Goal: Information Seeking & Learning: Learn about a topic

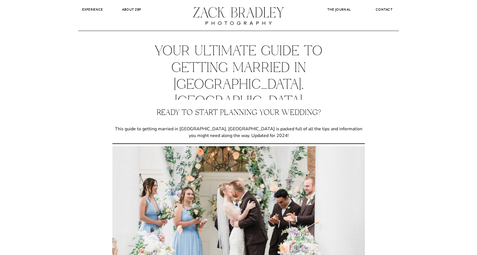
click at [218, 11] on div at bounding box center [239, 16] width 94 height 32
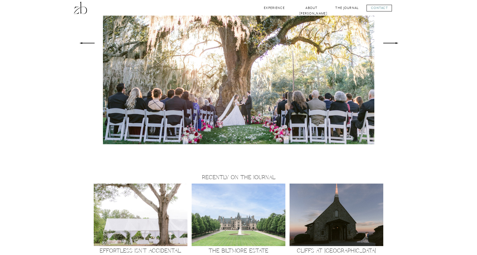
scroll to position [419, 0]
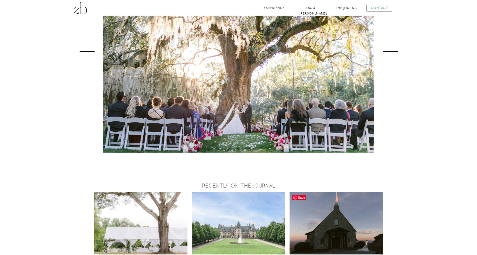
click at [367, 219] on img at bounding box center [336, 223] width 94 height 62
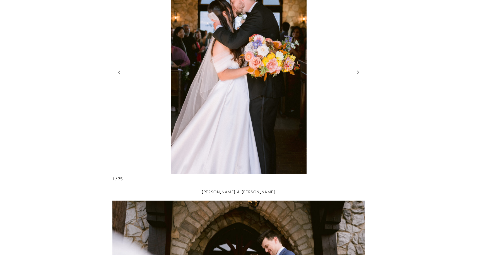
scroll to position [805, 0]
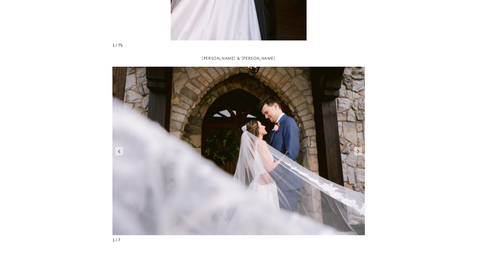
click at [360, 156] on figure "2 / 9" at bounding box center [238, 151] width 252 height 168
click at [360, 152] on link "Next slide" at bounding box center [358, 151] width 8 height 8
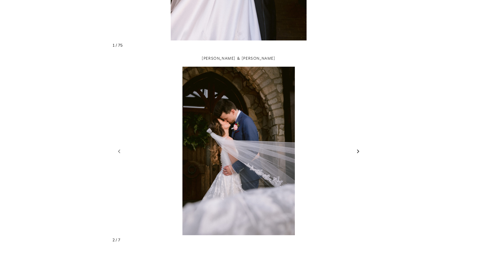
click at [360, 152] on link "Next slide" at bounding box center [358, 151] width 8 height 8
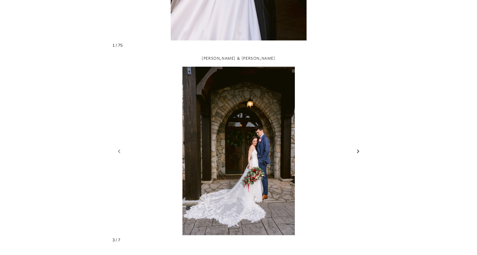
click at [360, 152] on link "Next slide" at bounding box center [358, 151] width 8 height 8
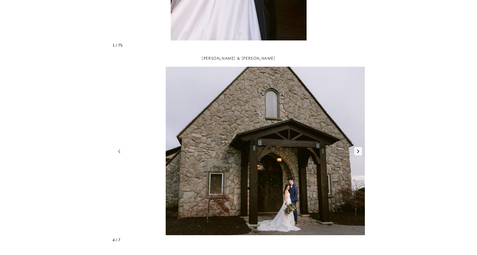
click at [360, 152] on link "Next slide" at bounding box center [358, 151] width 8 height 8
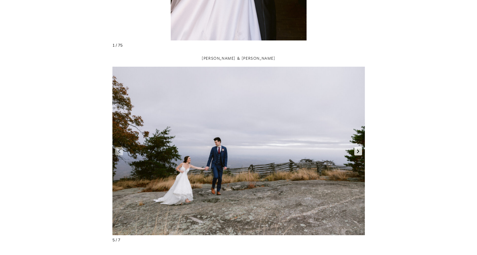
click at [360, 152] on link "Next slide" at bounding box center [358, 151] width 8 height 8
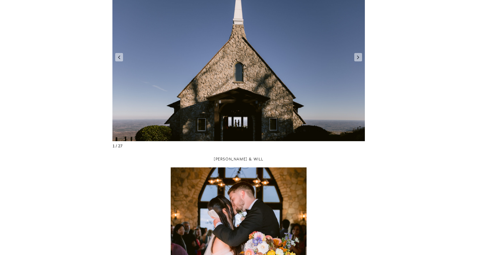
scroll to position [466, 0]
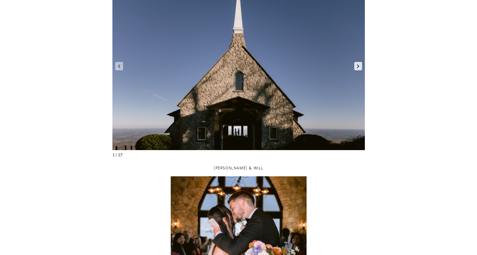
click at [360, 66] on link "Next slide" at bounding box center [358, 66] width 8 height 8
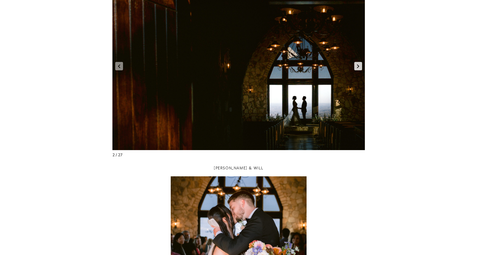
click at [360, 66] on link "Next slide" at bounding box center [358, 66] width 8 height 8
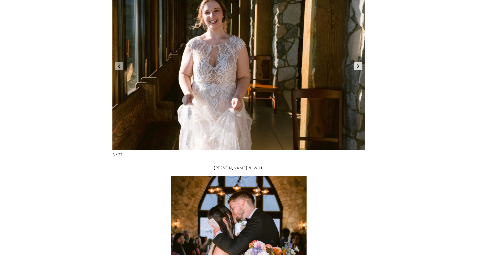
click at [360, 66] on link "Next slide" at bounding box center [358, 66] width 8 height 8
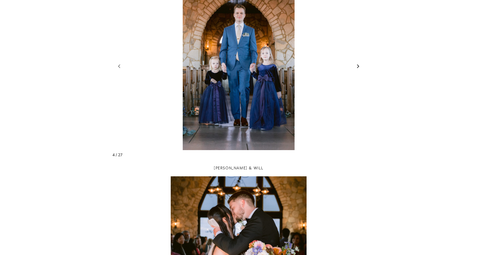
click at [360, 66] on link "Next slide" at bounding box center [358, 66] width 8 height 8
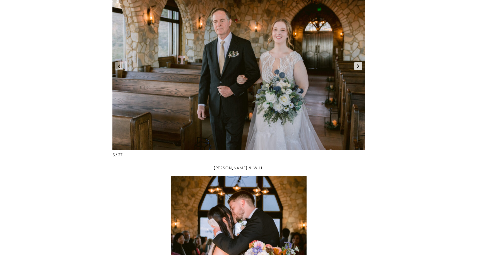
click at [360, 66] on link "Next slide" at bounding box center [358, 66] width 8 height 8
